Goal: Task Accomplishment & Management: Use online tool/utility

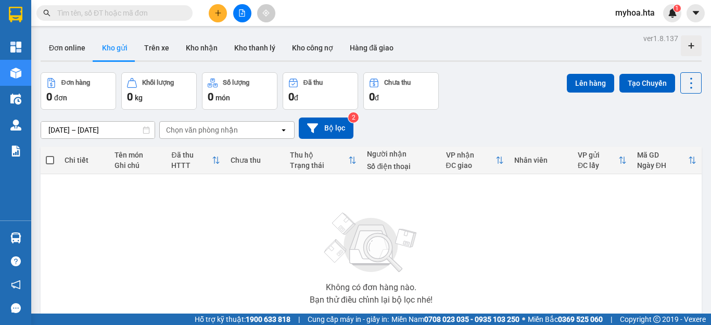
click at [240, 9] on button at bounding box center [242, 13] width 18 height 18
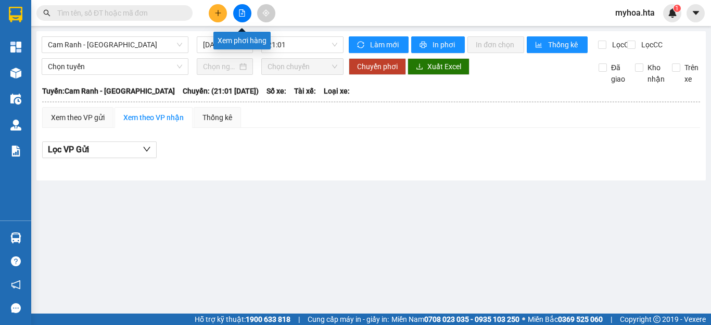
click at [243, 7] on button at bounding box center [242, 13] width 18 height 18
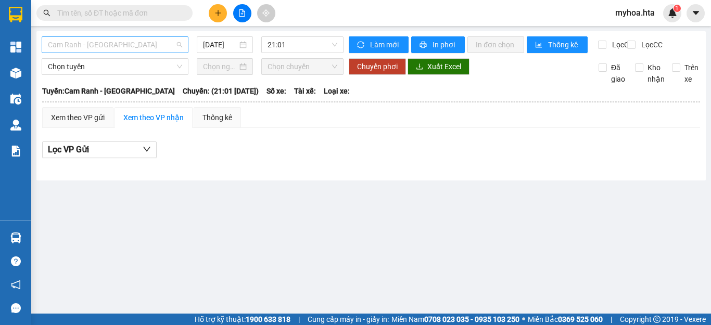
click at [167, 49] on span "Cam Ranh - [GEOGRAPHIC_DATA]" at bounding box center [115, 45] width 134 height 16
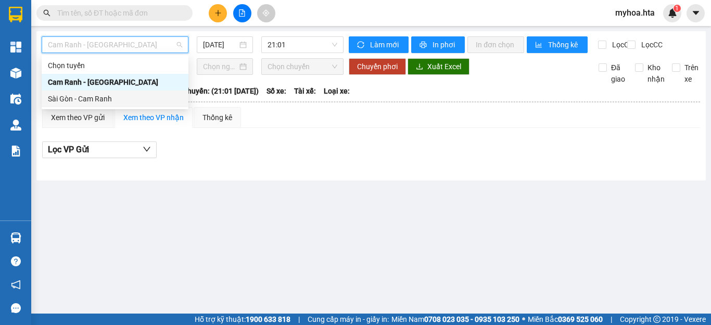
drag, startPoint x: 131, startPoint y: 103, endPoint x: 174, endPoint y: 65, distance: 57.5
click at [131, 102] on div "Sài Gòn - Cam Ranh" at bounding box center [115, 98] width 134 height 11
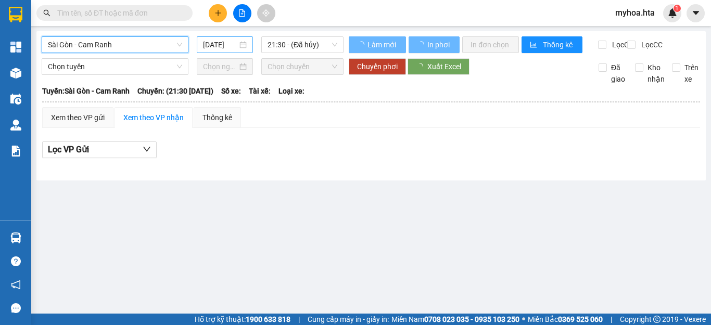
click at [221, 48] on input "[DATE]" at bounding box center [220, 44] width 34 height 11
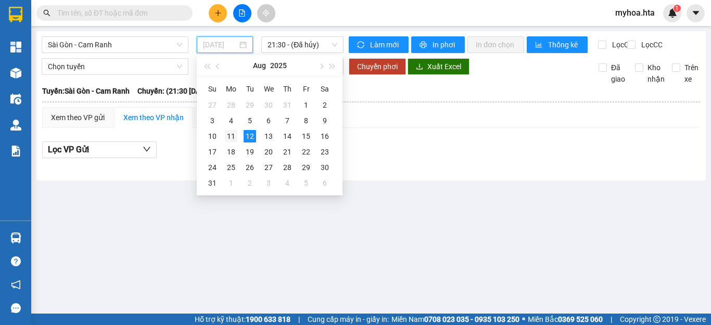
click at [233, 134] on div "11" at bounding box center [231, 136] width 12 height 12
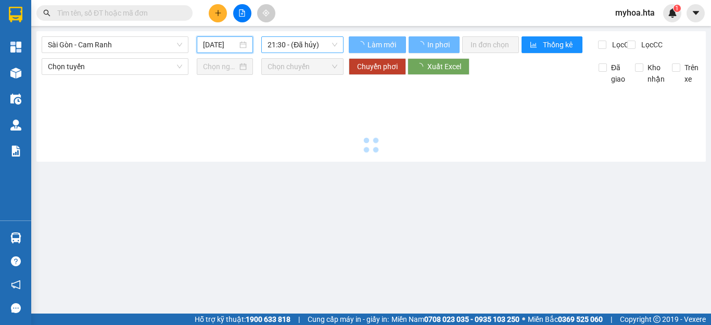
type input "[DATE]"
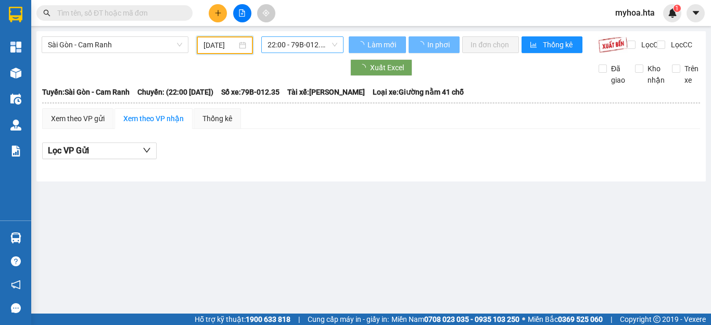
click at [291, 47] on span "22:00 - 79B-012.35" at bounding box center [302, 45] width 70 height 16
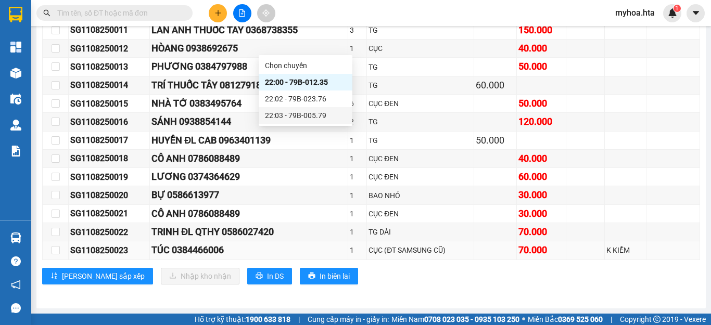
scroll to position [40, 0]
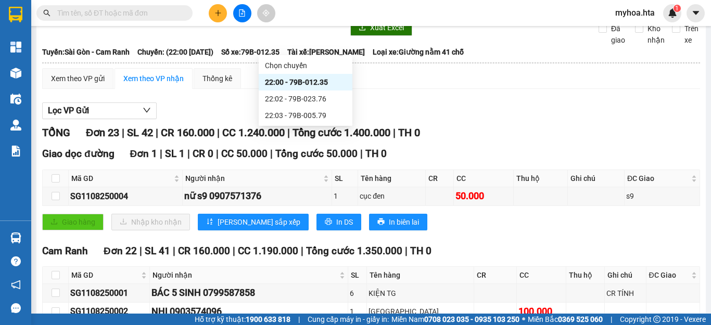
click at [325, 84] on div "22:00 - 79B-012.35" at bounding box center [305, 81] width 81 height 11
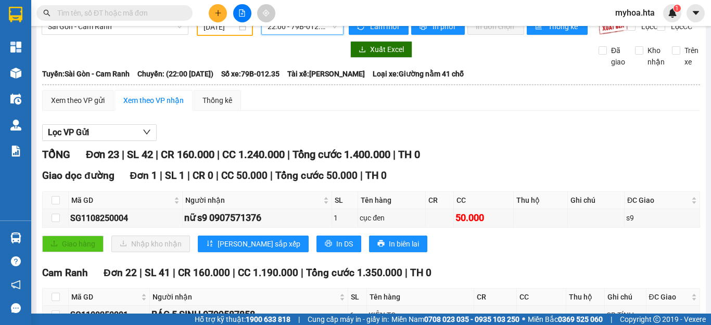
scroll to position [0, 0]
